Goal: Task Accomplishment & Management: Complete application form

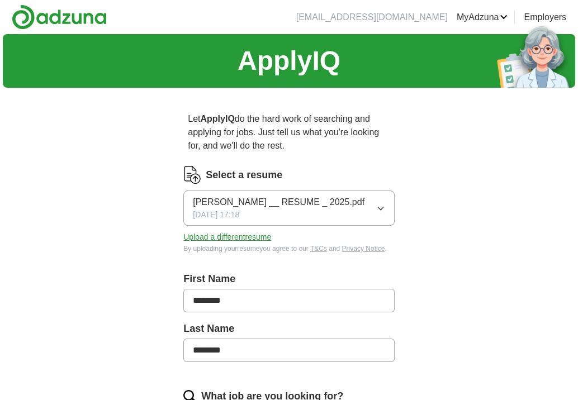
click at [383, 206] on icon "button" at bounding box center [380, 208] width 9 height 9
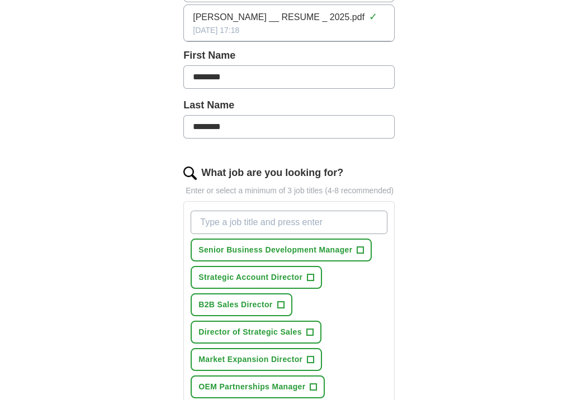
scroll to position [279, 0]
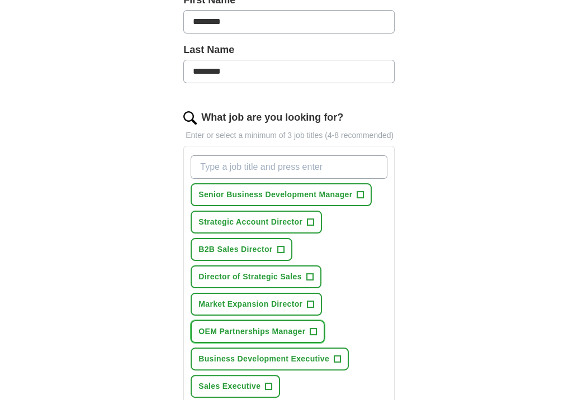
click at [315, 326] on button "OEM Partnerships Manager +" at bounding box center [258, 331] width 134 height 23
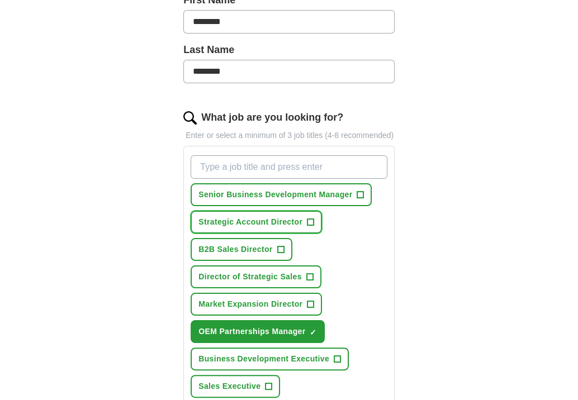
click at [312, 222] on button "Strategic Account Director +" at bounding box center [256, 222] width 131 height 23
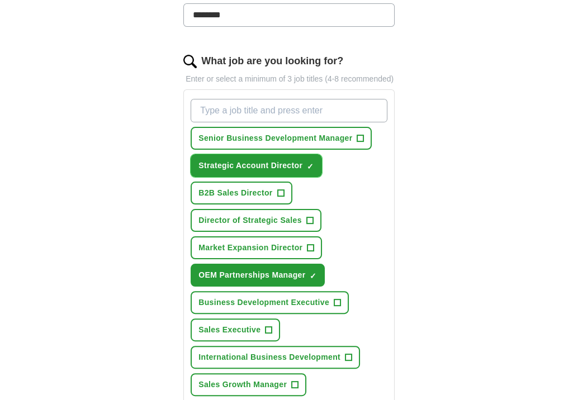
scroll to position [391, 0]
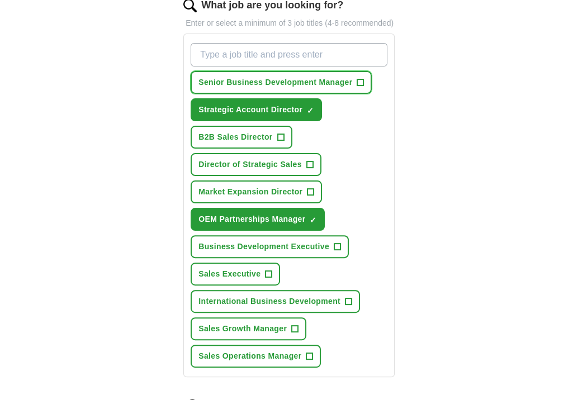
click at [357, 81] on span "+" at bounding box center [360, 82] width 7 height 9
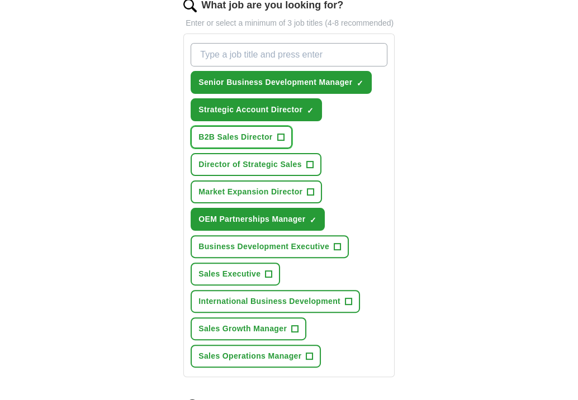
click at [283, 137] on button "B2B Sales Director +" at bounding box center [241, 137] width 101 height 23
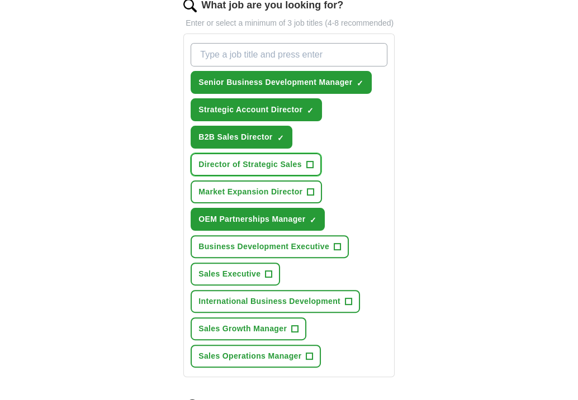
click at [312, 161] on button "Director of Strategic Sales +" at bounding box center [256, 164] width 131 height 23
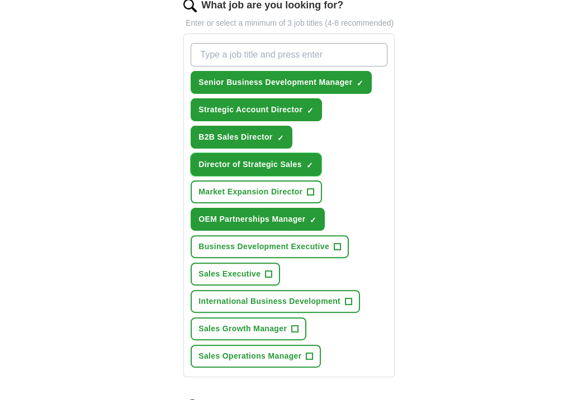
scroll to position [447, 0]
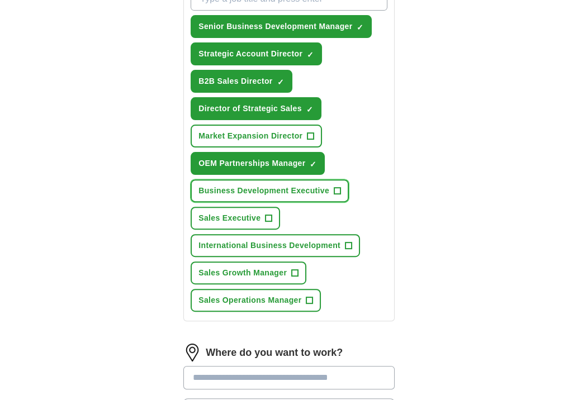
click at [339, 186] on button "Business Development Executive +" at bounding box center [270, 190] width 158 height 23
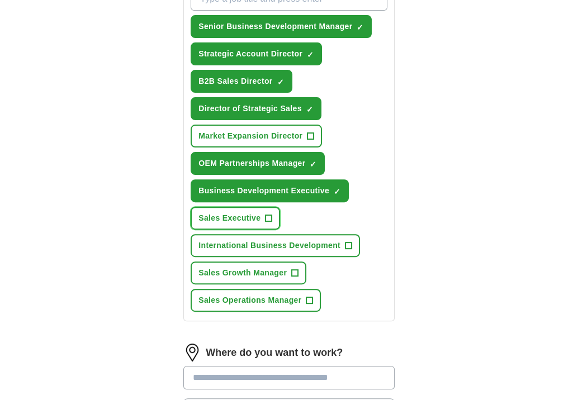
click at [268, 217] on span "+" at bounding box center [268, 218] width 7 height 9
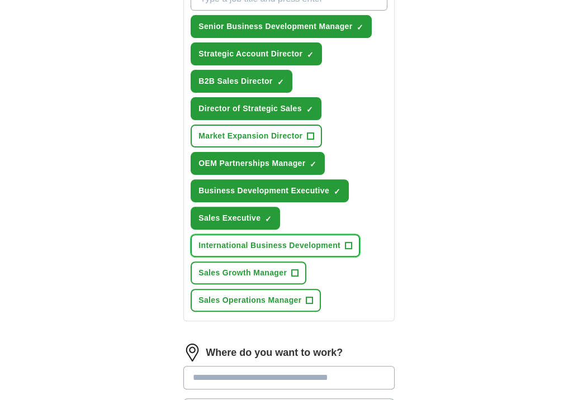
click at [348, 244] on button "International Business Development +" at bounding box center [275, 245] width 169 height 23
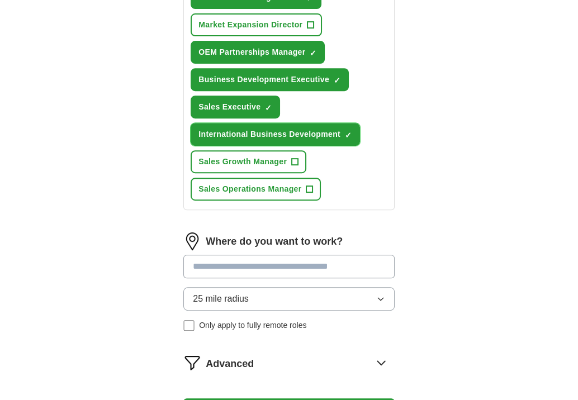
scroll to position [615, 0]
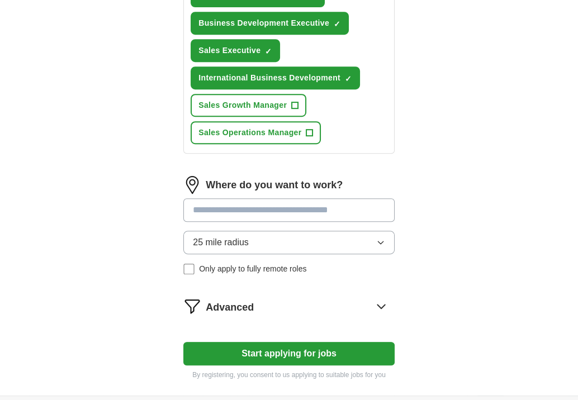
click at [248, 208] on input at bounding box center [288, 209] width 211 height 23
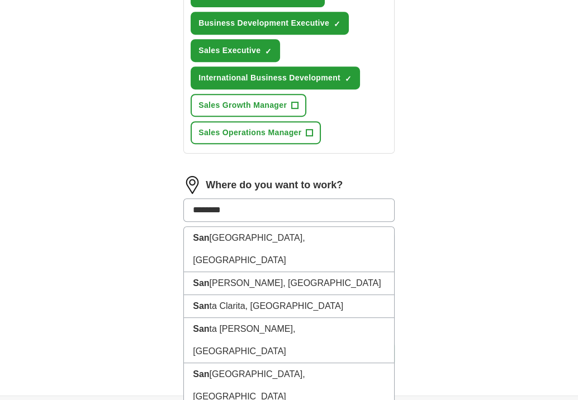
type input "*********"
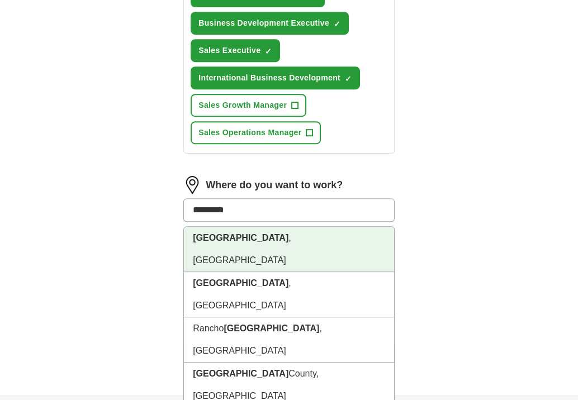
click at [225, 234] on strong "[GEOGRAPHIC_DATA]" at bounding box center [241, 237] width 96 height 9
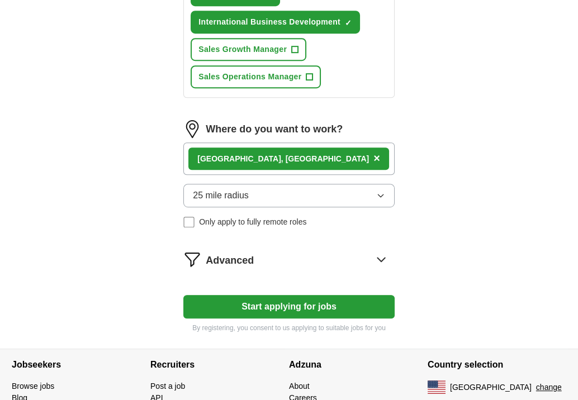
scroll to position [726, 0]
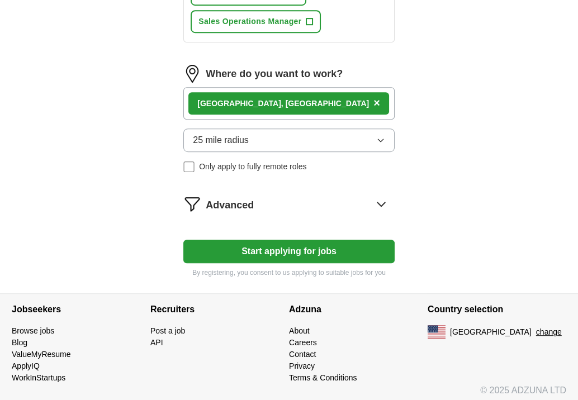
click at [307, 241] on button "Start applying for jobs" at bounding box center [288, 251] width 211 height 23
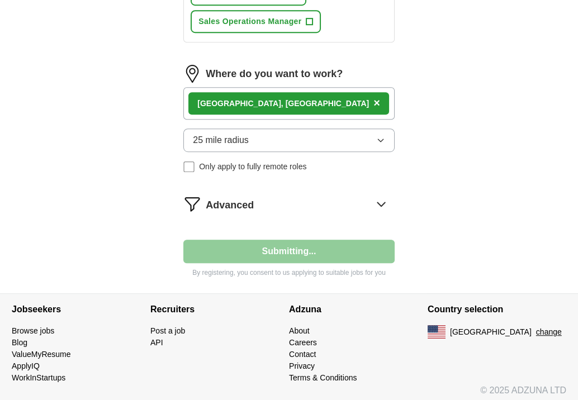
select select "**"
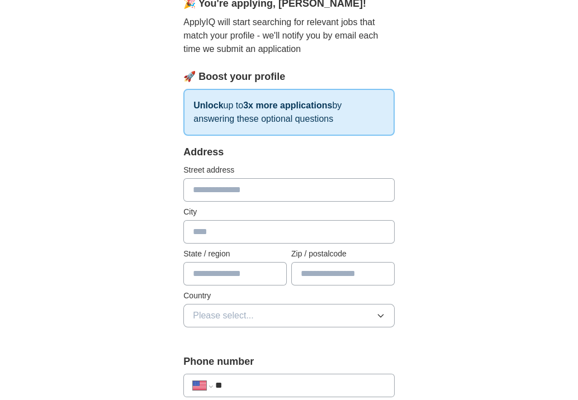
scroll to position [168, 0]
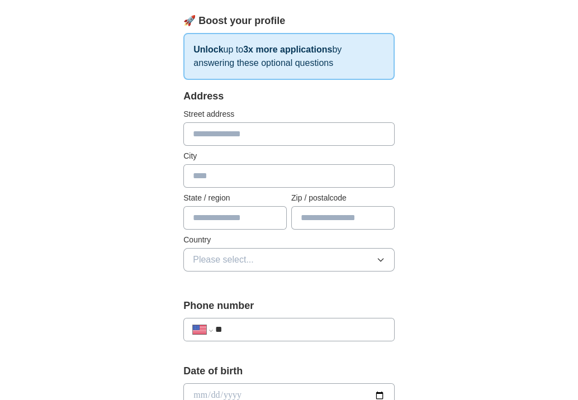
click at [201, 135] on input "text" at bounding box center [288, 133] width 211 height 23
type input "**********"
type input "*****"
click at [229, 220] on input "text" at bounding box center [234, 217] width 103 height 23
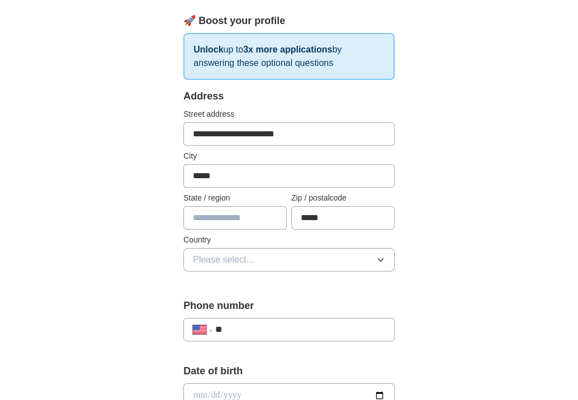
type input "**"
click at [267, 258] on button "Please select..." at bounding box center [288, 259] width 211 height 23
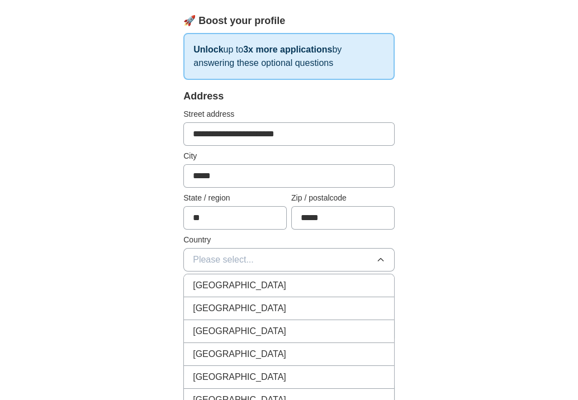
click at [233, 310] on span "[GEOGRAPHIC_DATA]" at bounding box center [239, 308] width 93 height 13
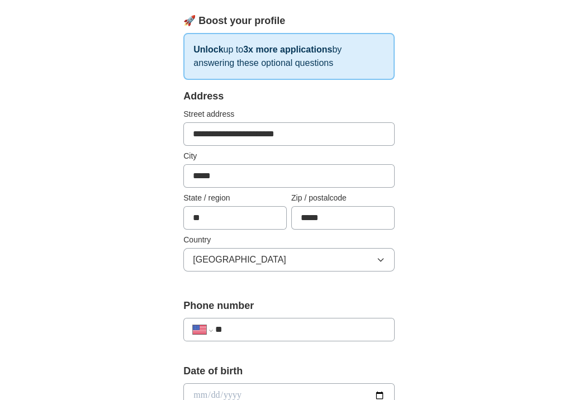
scroll to position [335, 0]
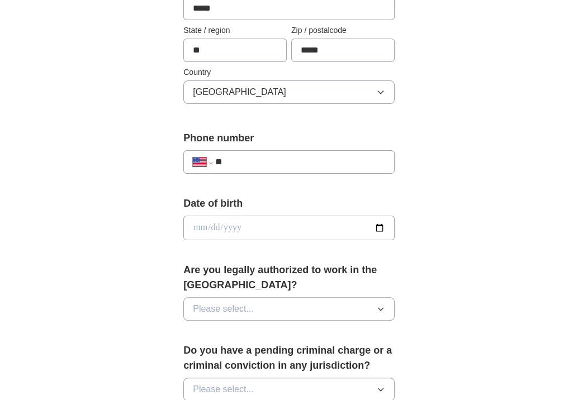
click at [264, 159] on input "**" at bounding box center [300, 161] width 170 height 13
click at [236, 161] on input "**********" at bounding box center [300, 161] width 170 height 13
type input "**********"
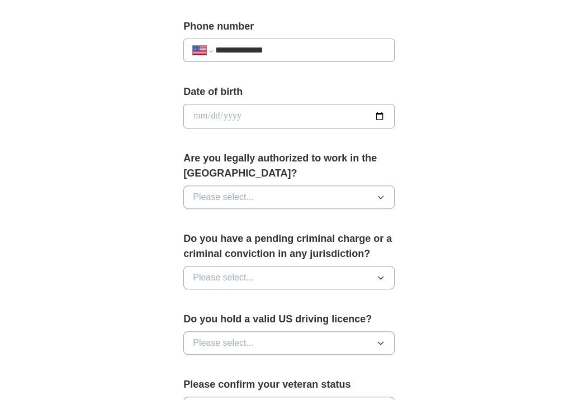
click at [315, 186] on button "Please select..." at bounding box center [288, 197] width 211 height 23
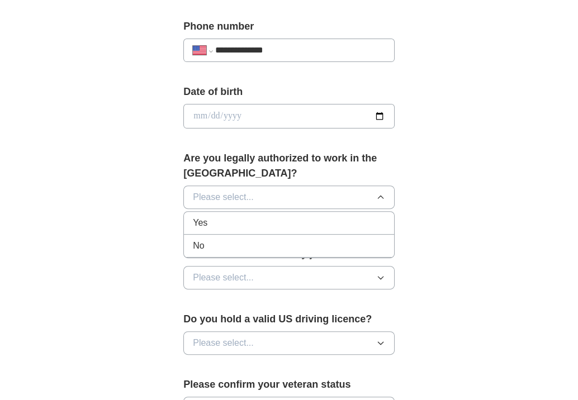
click at [217, 216] on div "Yes" at bounding box center [289, 222] width 192 height 13
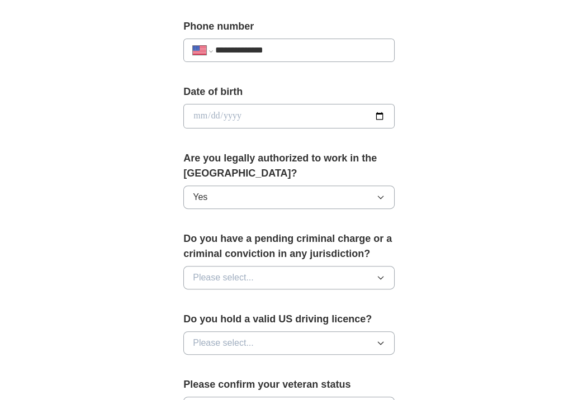
scroll to position [503, 0]
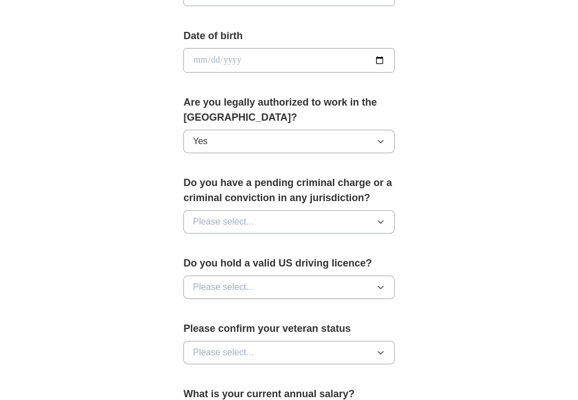
click at [253, 210] on button "Please select..." at bounding box center [288, 221] width 211 height 23
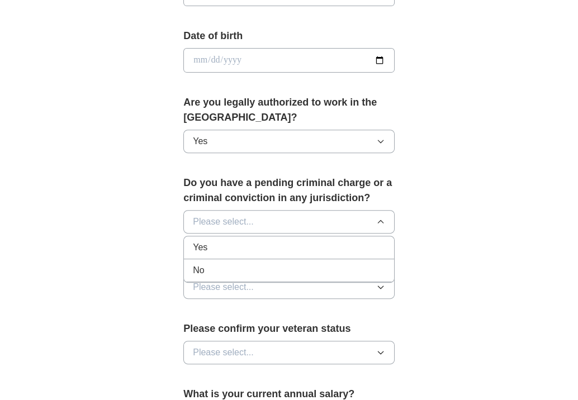
click at [208, 264] on div "No" at bounding box center [289, 270] width 192 height 13
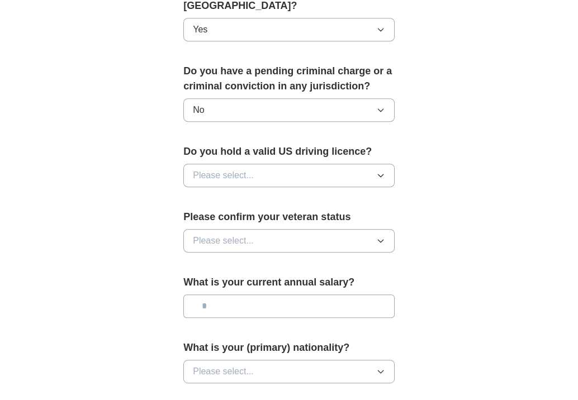
scroll to position [671, 0]
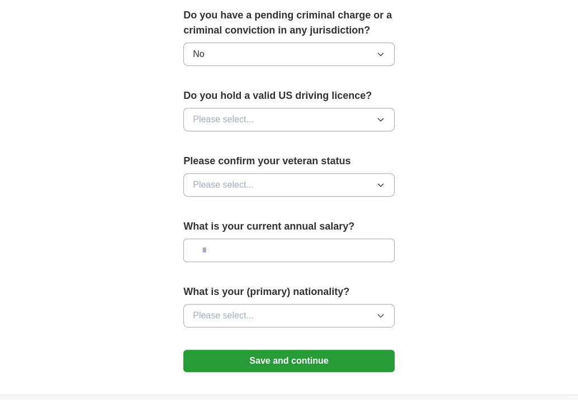
click at [233, 178] on span "Please select..." at bounding box center [223, 184] width 61 height 13
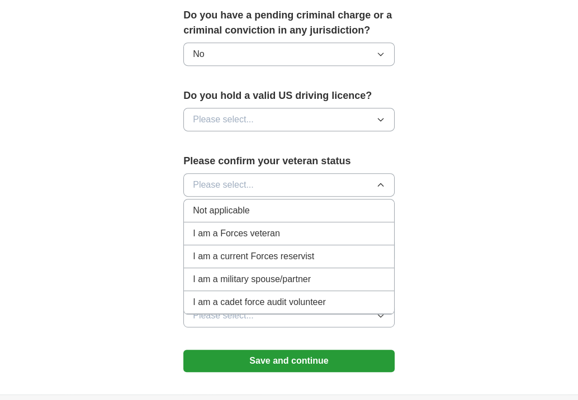
click at [244, 204] on span "Not applicable" at bounding box center [221, 210] width 56 height 13
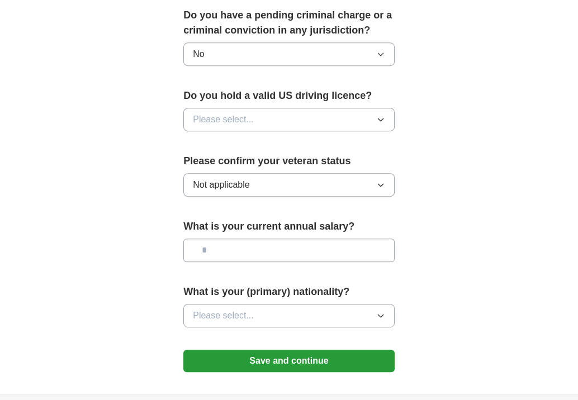
scroll to position [726, 0]
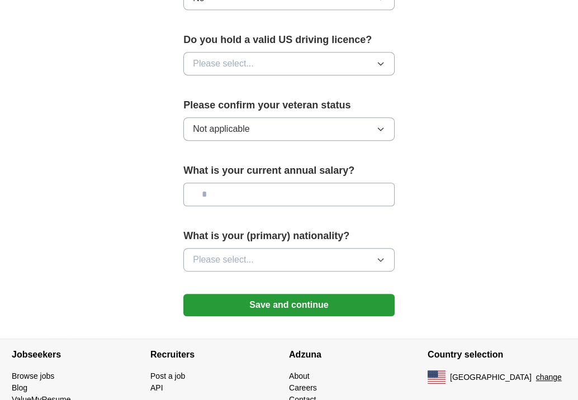
click at [314, 294] on button "Save and continue" at bounding box center [288, 305] width 211 height 22
